Goal: Book appointment/travel/reservation

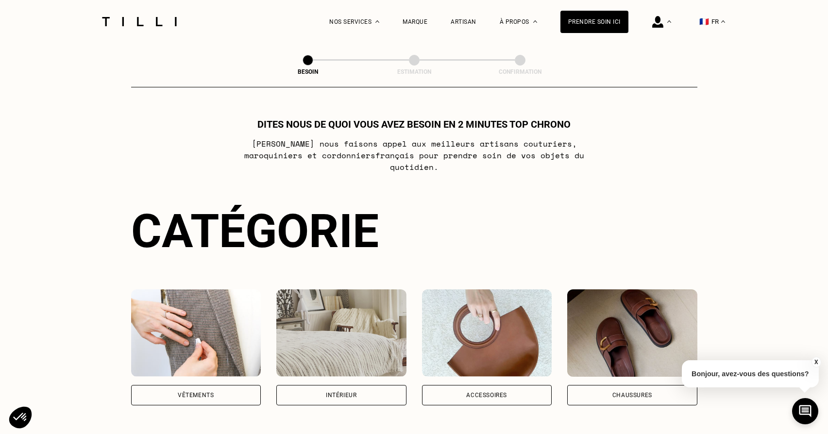
click at [228, 389] on div "Vêtements" at bounding box center [196, 395] width 130 height 20
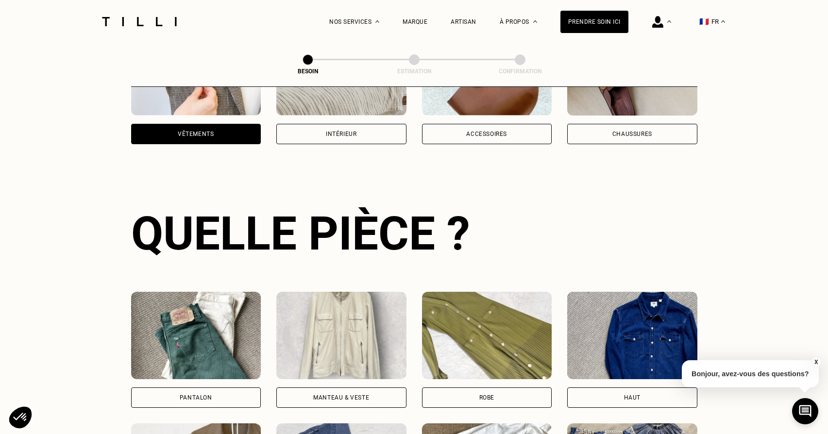
scroll to position [316, 0]
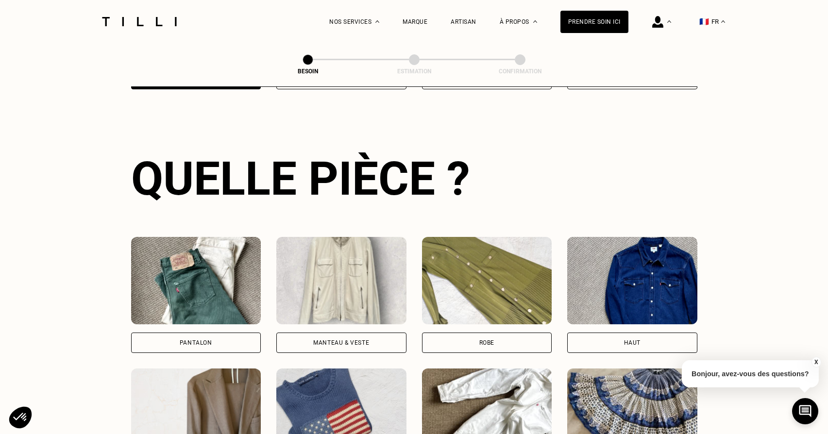
click at [223, 333] on div "Pantalon" at bounding box center [196, 343] width 130 height 20
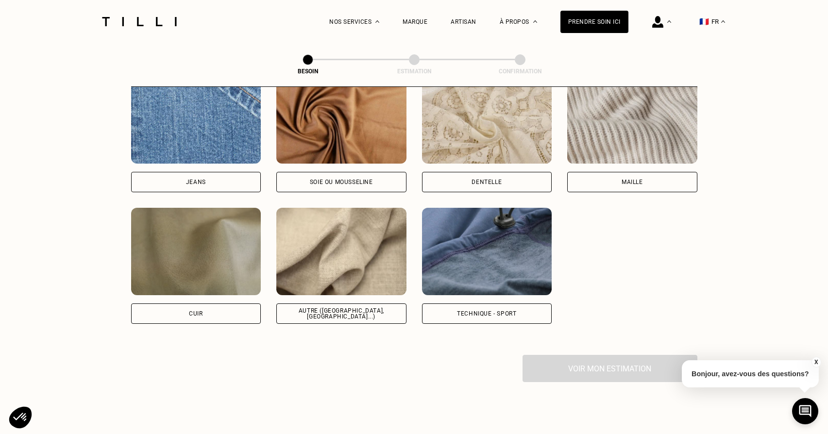
scroll to position [1151, 0]
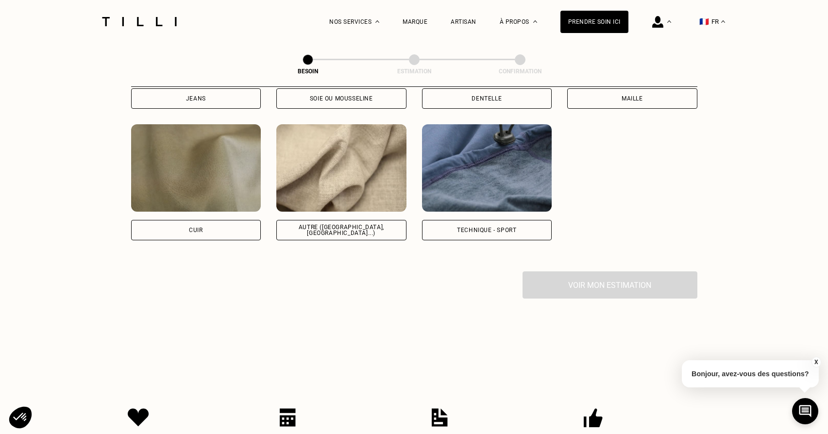
click at [359, 220] on div "Autre ([GEOGRAPHIC_DATA], [GEOGRAPHIC_DATA]...)" at bounding box center [341, 230] width 130 height 20
select select "FR"
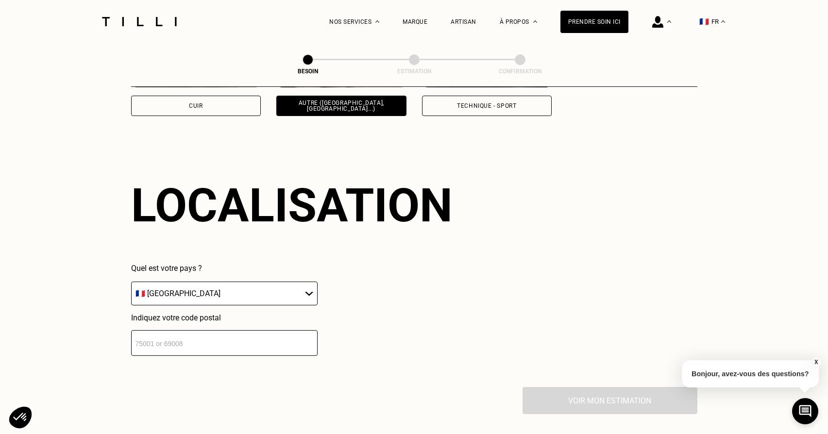
scroll to position [1302, 0]
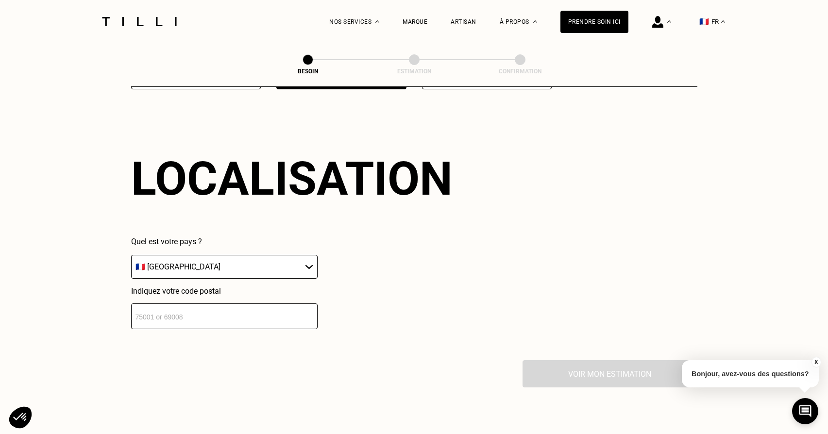
click at [273, 310] on input "number" at bounding box center [224, 317] width 187 height 26
type input "75009"
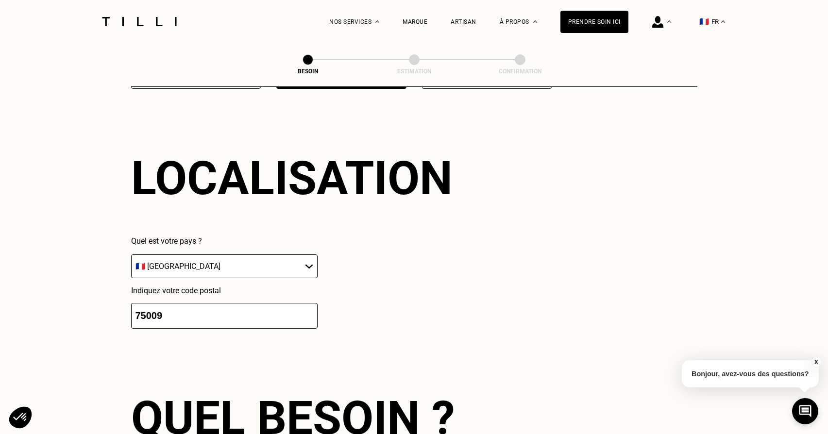
scroll to position [1545, 0]
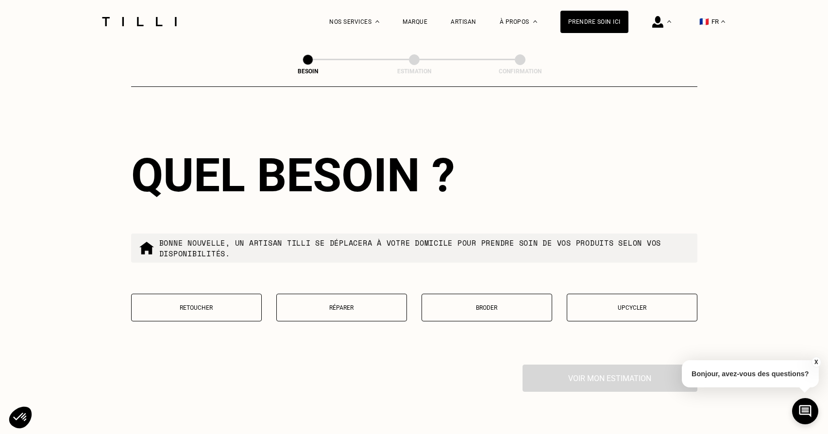
click at [232, 305] on p "Retoucher" at bounding box center [197, 308] width 120 height 7
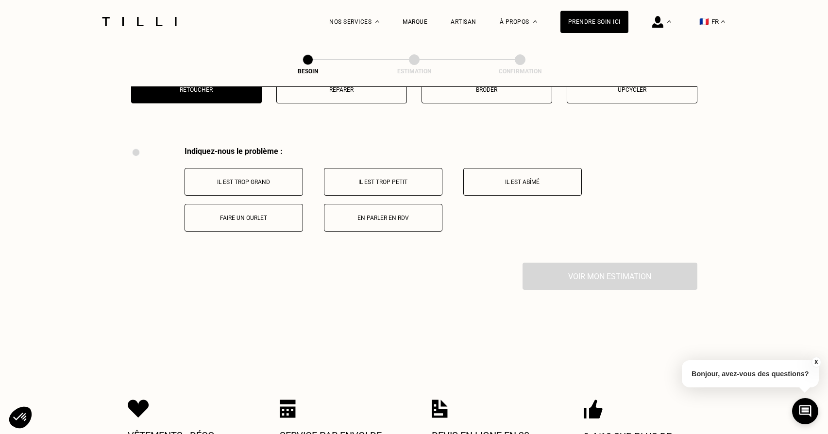
scroll to position [1793, 0]
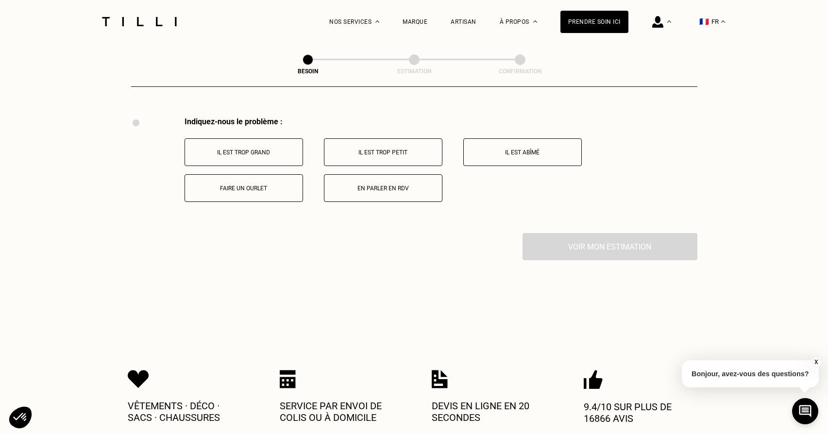
click at [245, 185] on p "Faire un ourlet" at bounding box center [244, 188] width 108 height 7
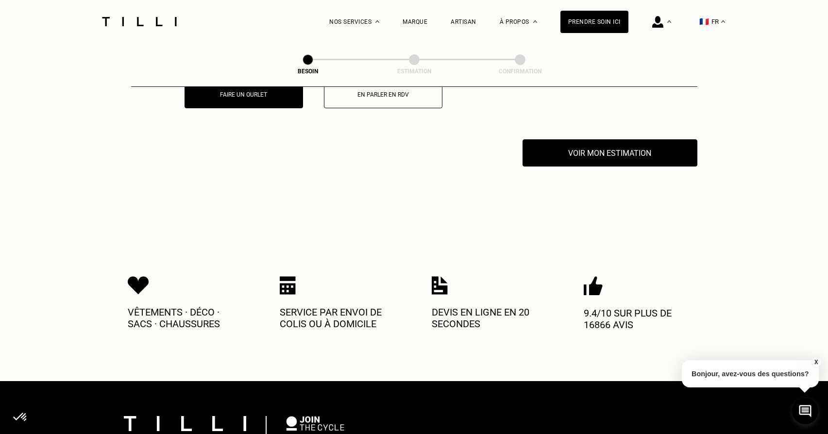
scroll to position [1909, 0]
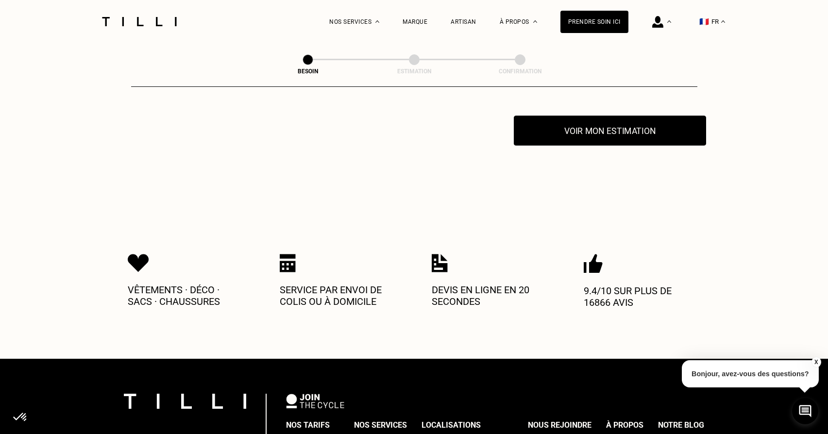
click at [651, 130] on button "Voir mon estimation" at bounding box center [610, 131] width 192 height 30
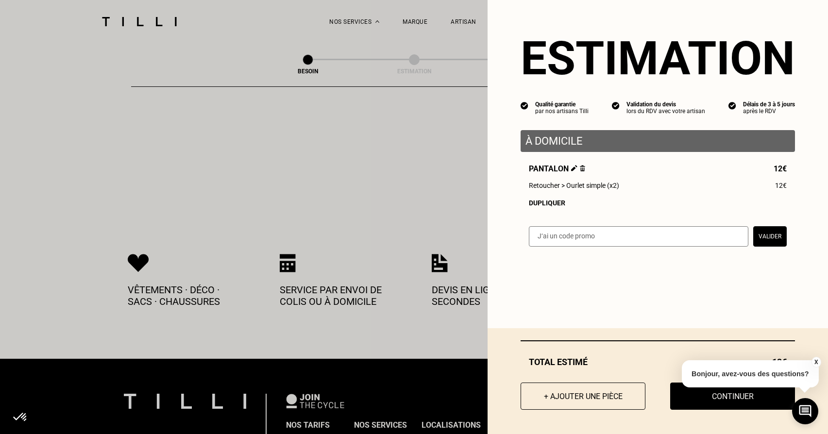
click at [533, 204] on div "Dupliquer" at bounding box center [658, 203] width 258 height 8
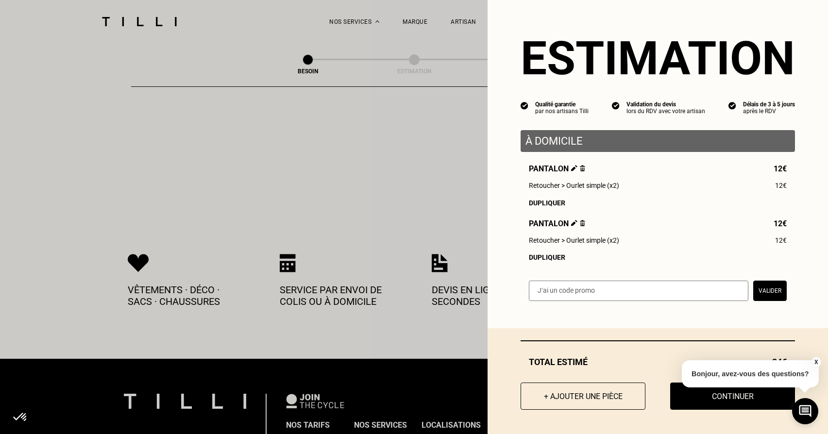
click at [534, 254] on div "Dupliquer" at bounding box center [658, 258] width 258 height 8
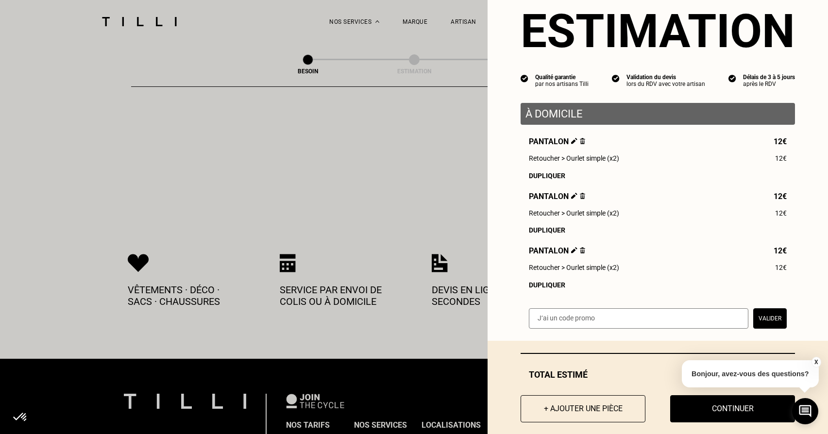
scroll to position [40, 0]
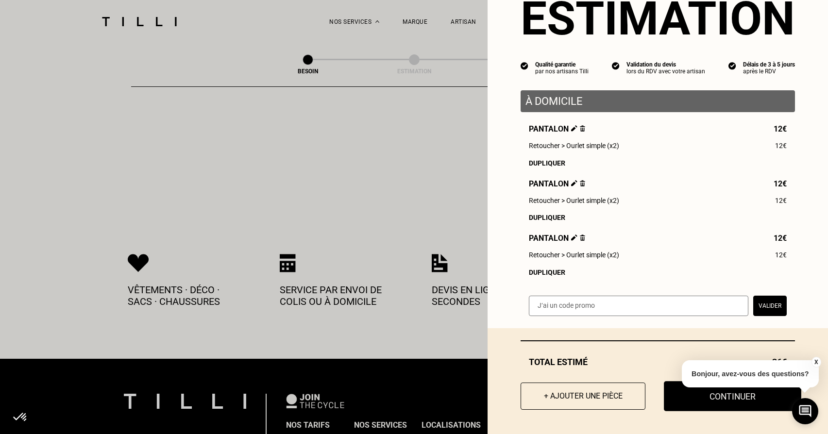
click at [724, 403] on button "Continuer" at bounding box center [732, 396] width 137 height 30
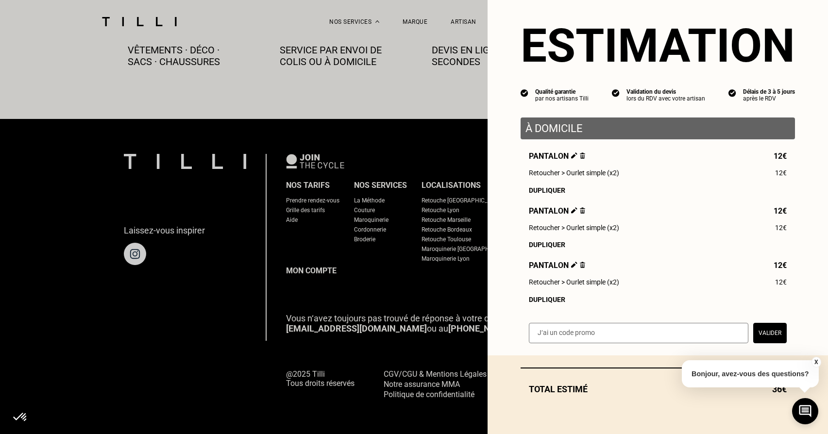
scroll to position [13, 0]
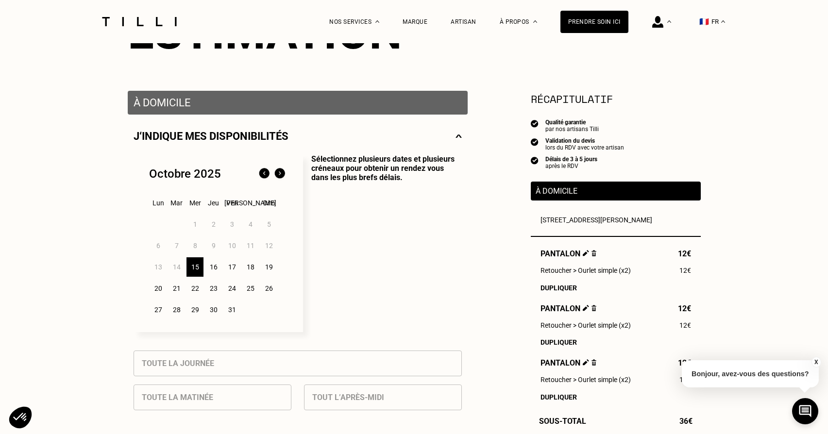
scroll to position [161, 0]
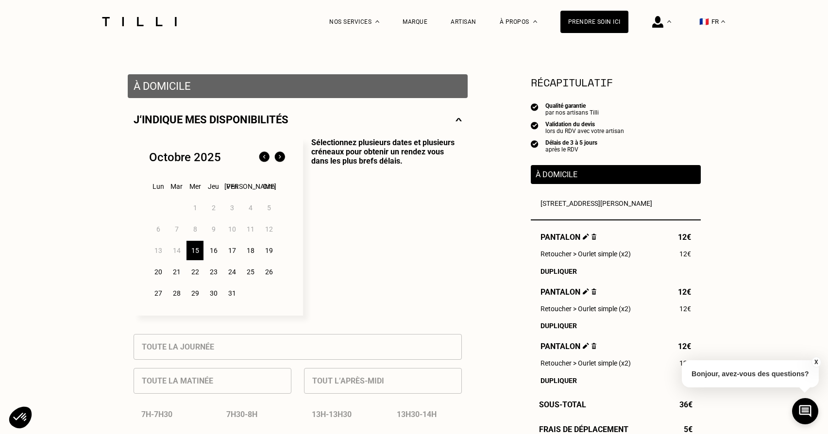
click at [232, 252] on div "17" at bounding box center [231, 250] width 17 height 19
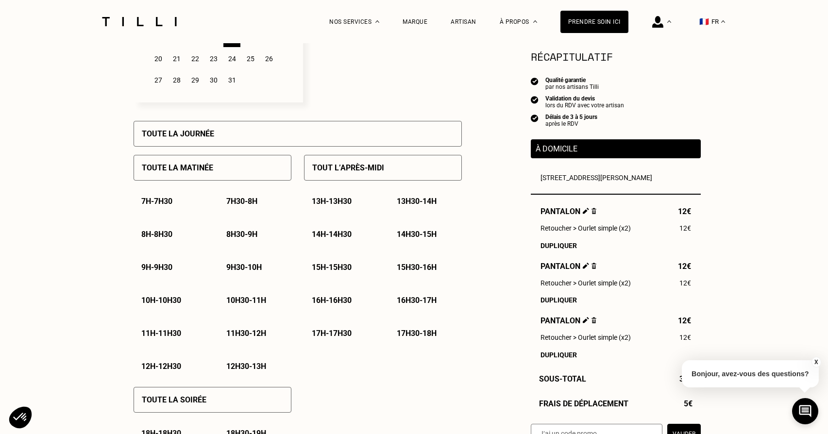
scroll to position [387, 0]
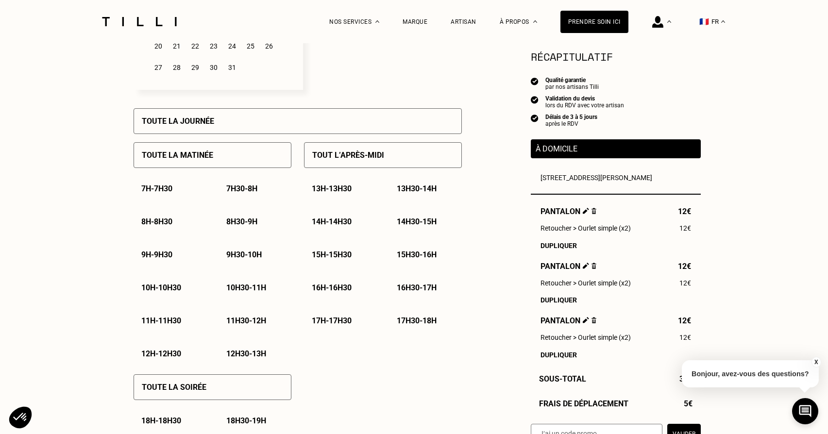
click at [254, 322] on p "11h30 - 12h" at bounding box center [246, 320] width 40 height 9
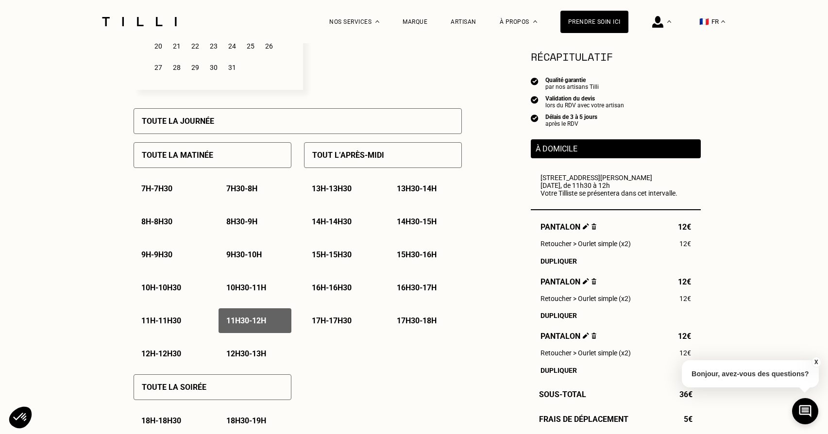
click at [176, 351] on p "12h - 12h30" at bounding box center [161, 353] width 40 height 9
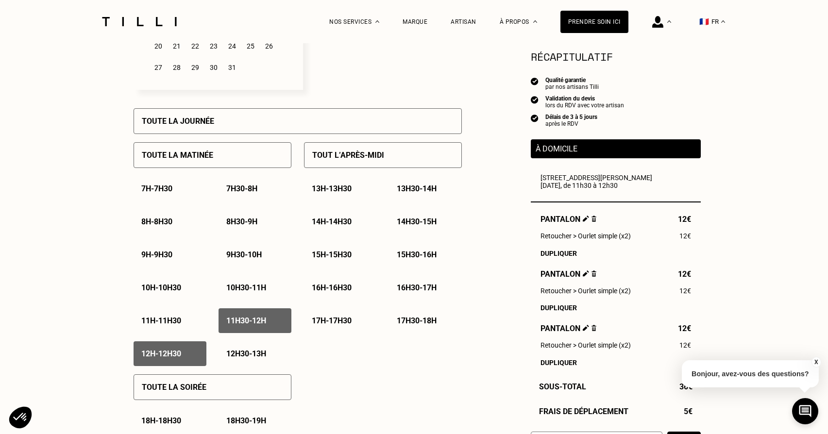
click at [242, 357] on p "12h30 - 13h" at bounding box center [246, 353] width 40 height 9
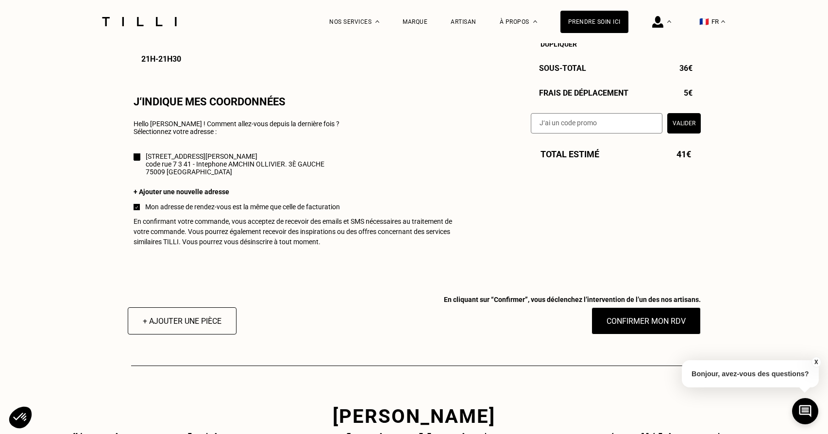
scroll to position [852, 0]
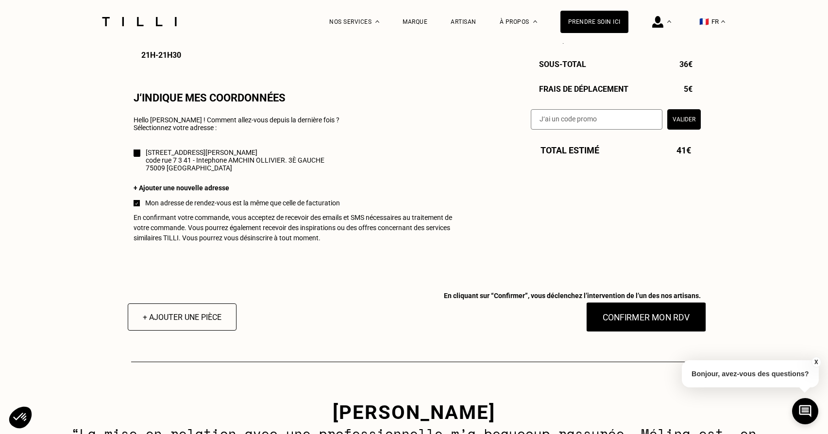
click at [688, 325] on button "Confirmer mon RDV" at bounding box center [646, 317] width 120 height 30
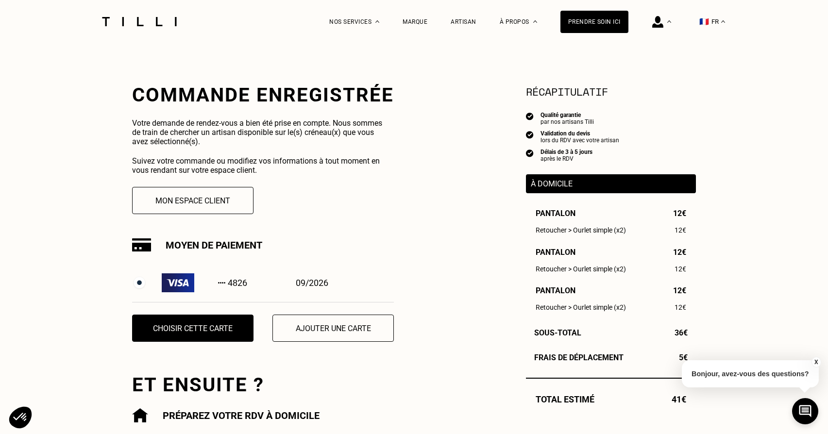
scroll to position [157, 0]
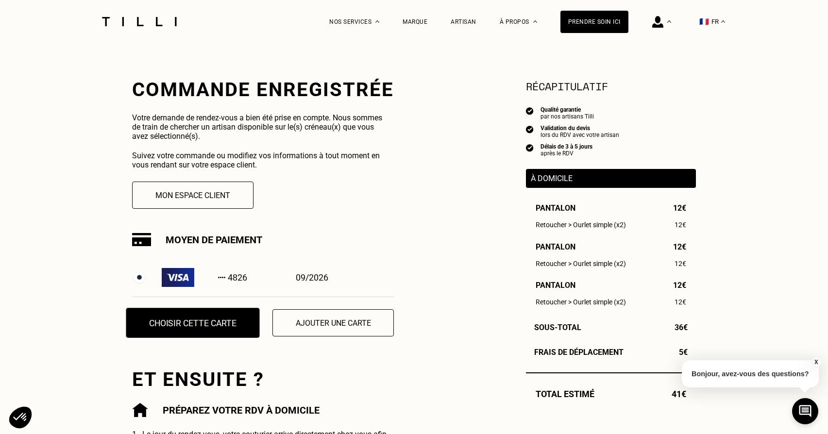
drag, startPoint x: 214, startPoint y: 321, endPoint x: 216, endPoint y: 314, distance: 6.6
click at [214, 319] on button "Choisir cette carte" at bounding box center [193, 323] width 134 height 30
drag, startPoint x: 194, startPoint y: 318, endPoint x: 199, endPoint y: 317, distance: 5.5
click at [194, 318] on button "Choisir cette carte" at bounding box center [193, 323] width 134 height 30
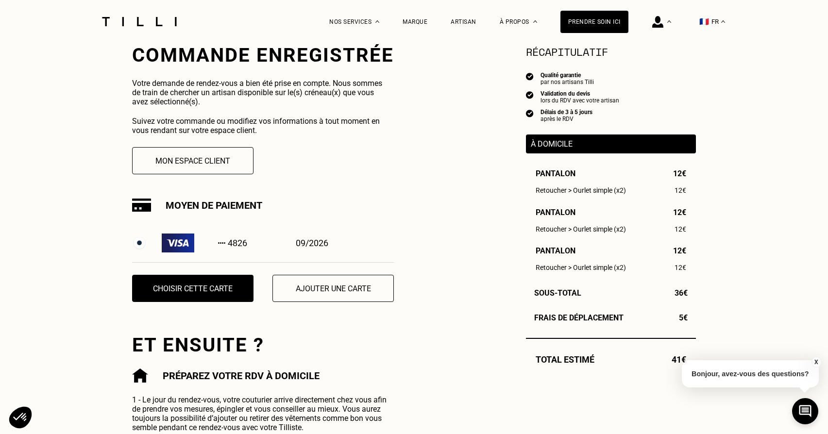
scroll to position [190, 0]
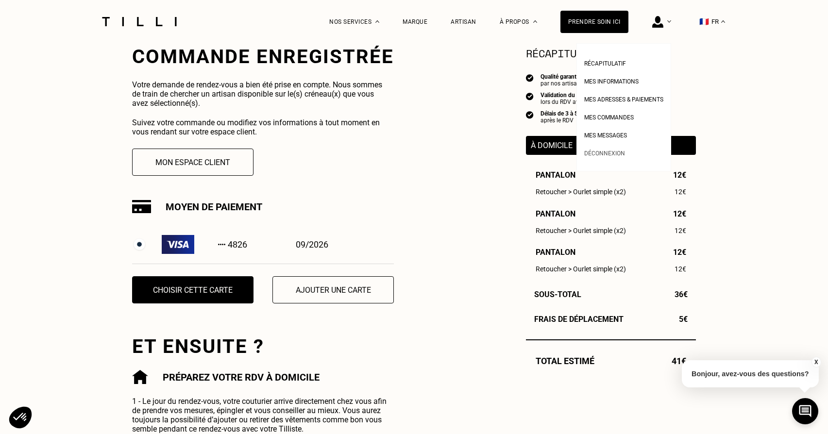
click at [600, 154] on span "Déconnexion" at bounding box center [604, 153] width 41 height 7
